Goal: Find specific page/section: Find specific page/section

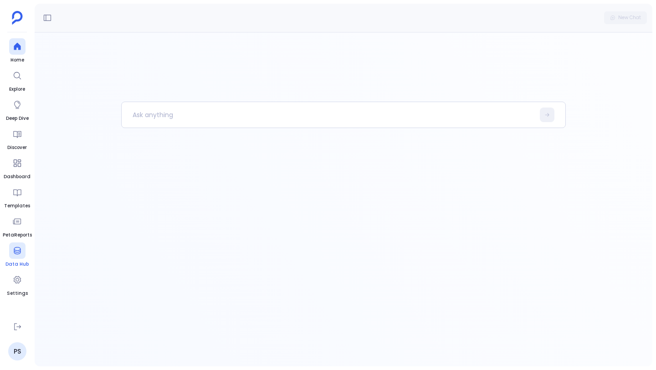
click at [19, 255] on div at bounding box center [17, 250] width 16 height 16
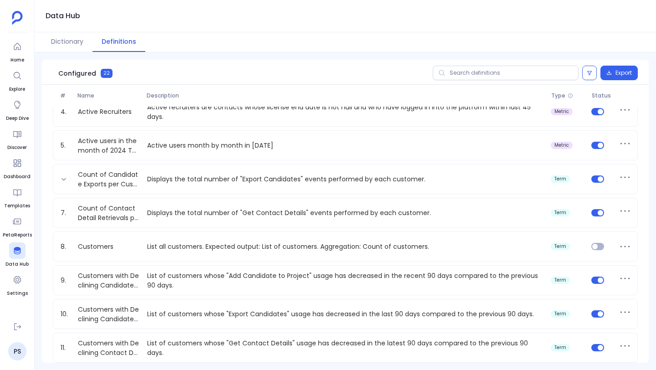
scroll to position [114, 0]
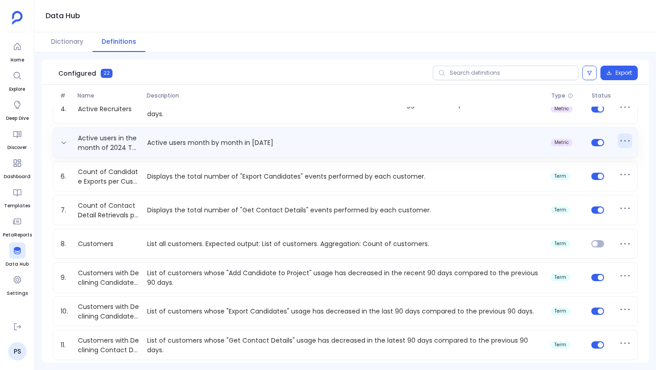
click at [626, 142] on icon at bounding box center [625, 141] width 15 height 15
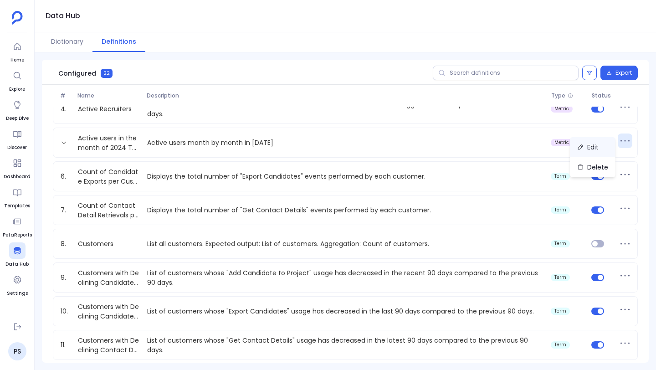
click at [597, 147] on button "Edit" at bounding box center [593, 147] width 46 height 20
